Goal: Find specific page/section: Find specific page/section

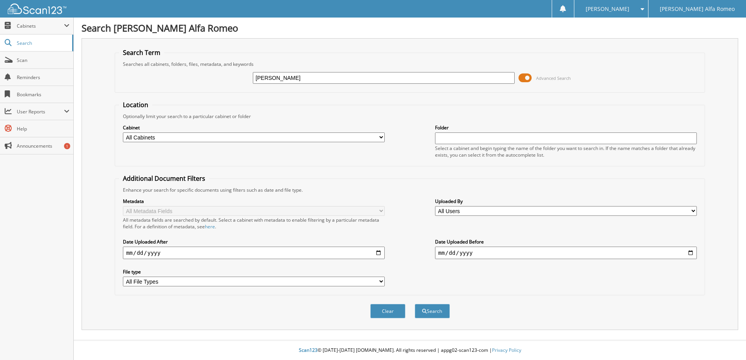
type input "[PERSON_NAME]"
click at [414, 304] on button "Search" at bounding box center [431, 311] width 35 height 14
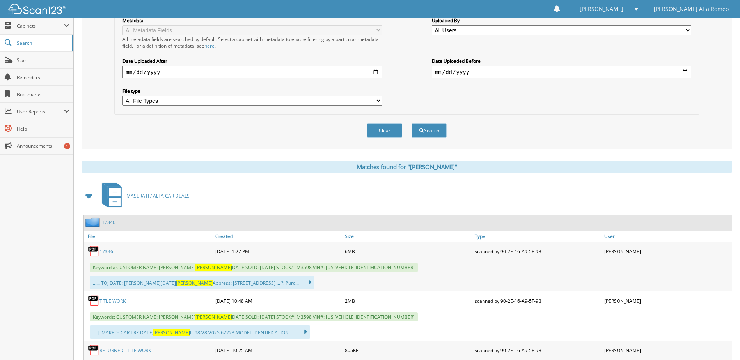
scroll to position [218, 0]
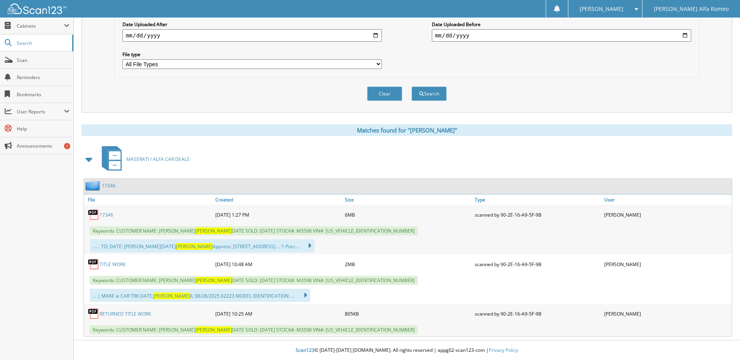
click at [104, 214] on link "17346" at bounding box center [106, 215] width 14 height 7
drag, startPoint x: 65, startPoint y: 221, endPoint x: 333, endPoint y: 273, distance: 273.1
click at [333, 273] on div "TITLE WORK [DATE] 10:48 AM 2MB" at bounding box center [408, 264] width 648 height 19
click at [110, 214] on link "17346" at bounding box center [106, 215] width 14 height 7
